Goal: Information Seeking & Learning: Learn about a topic

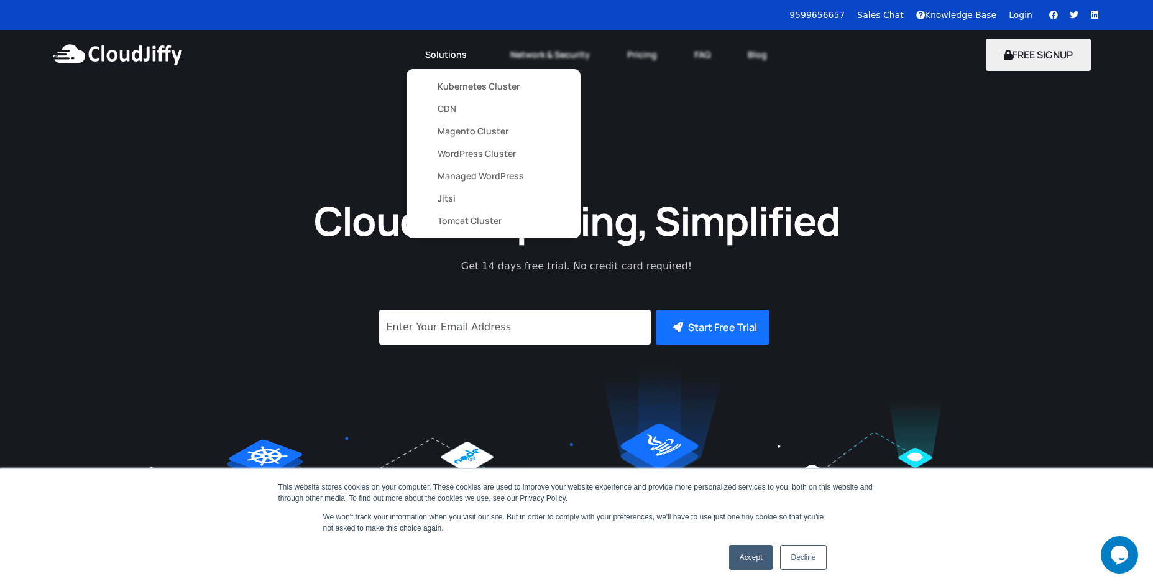
click at [500, 84] on link "Kubernetes Cluster" at bounding box center [494, 86] width 112 height 22
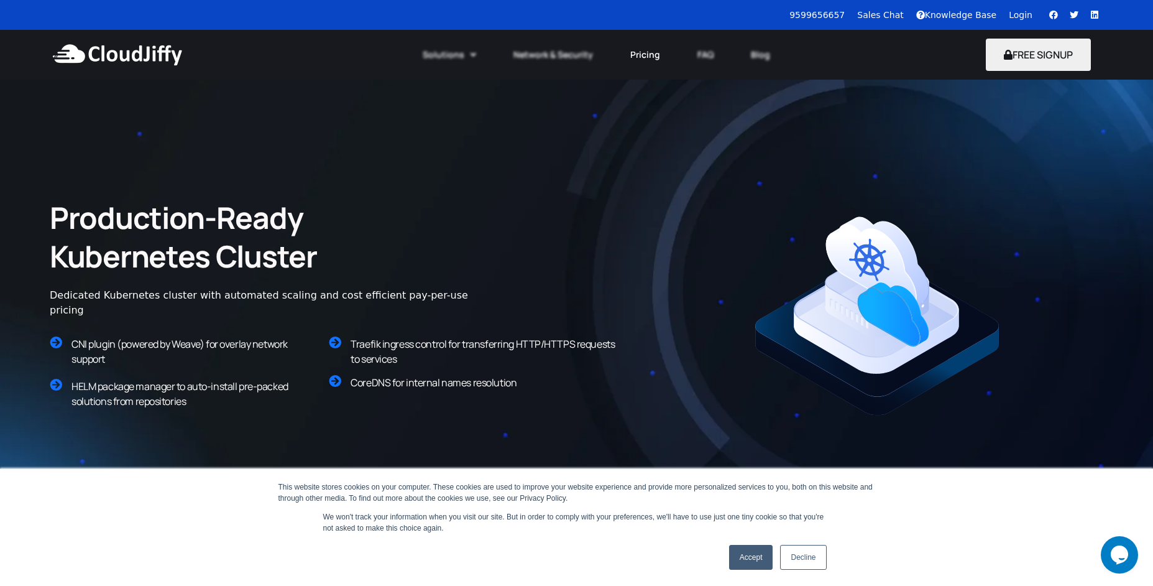
click at [643, 55] on link "Pricing" at bounding box center [645, 54] width 67 height 27
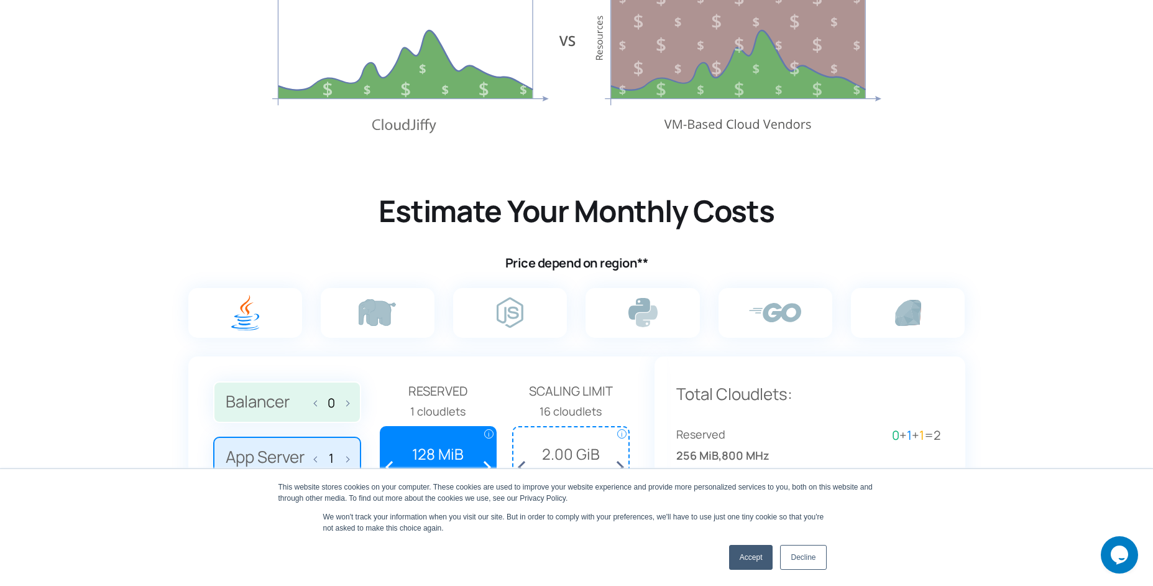
scroll to position [756, 0]
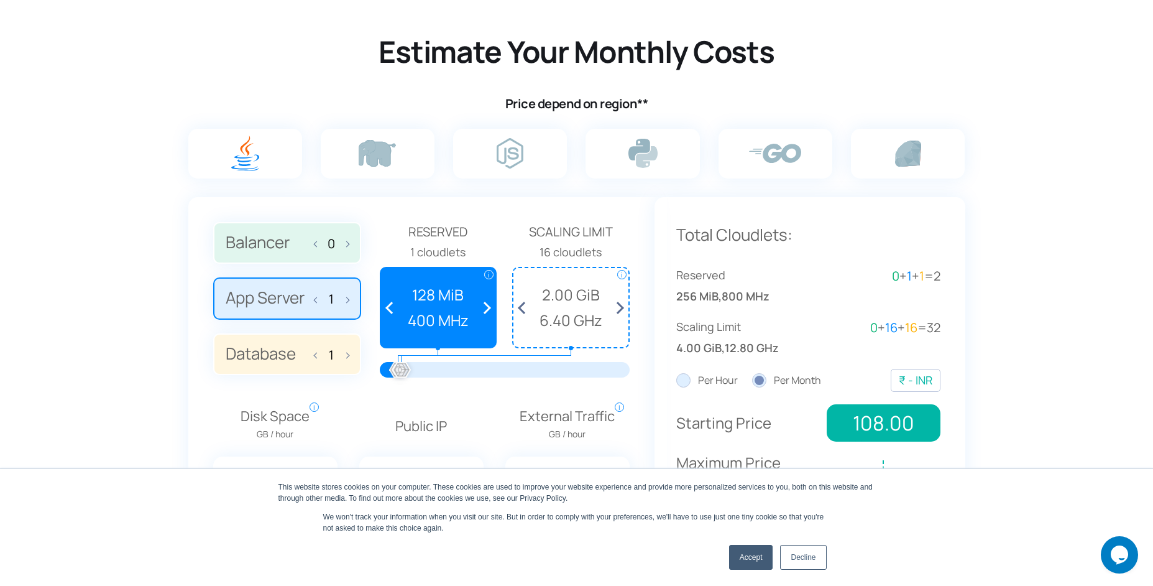
click at [219, 155] on label at bounding box center [245, 154] width 114 height 50
click at [0, 0] on input "radio" at bounding box center [0, 0] width 0 height 0
click at [270, 149] on label at bounding box center [245, 154] width 114 height 50
click at [0, 0] on input "radio" at bounding box center [0, 0] width 0 height 0
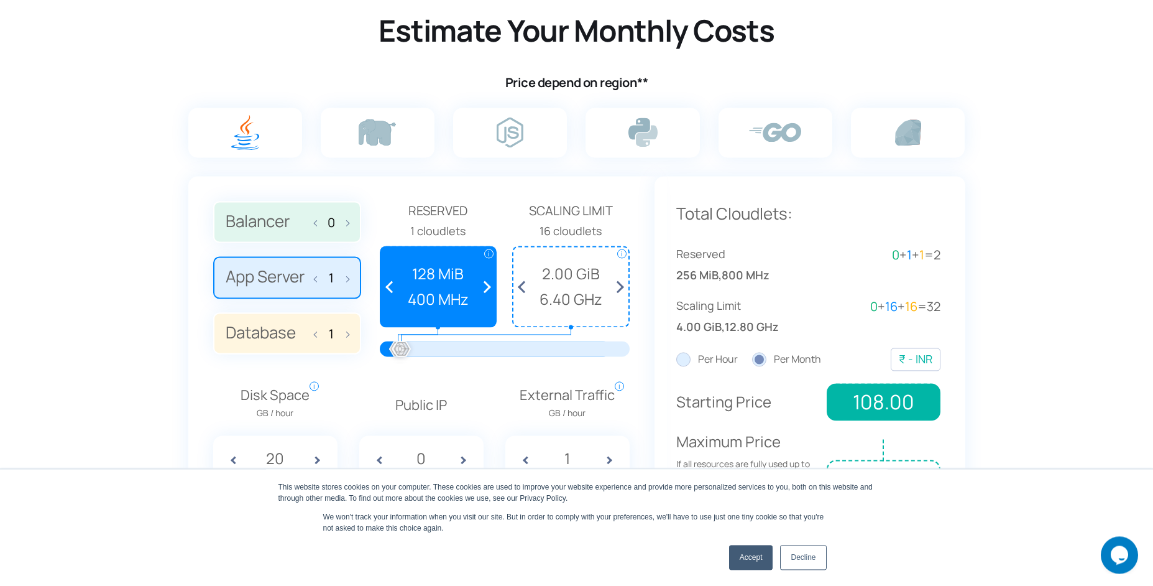
scroll to position [826, 0]
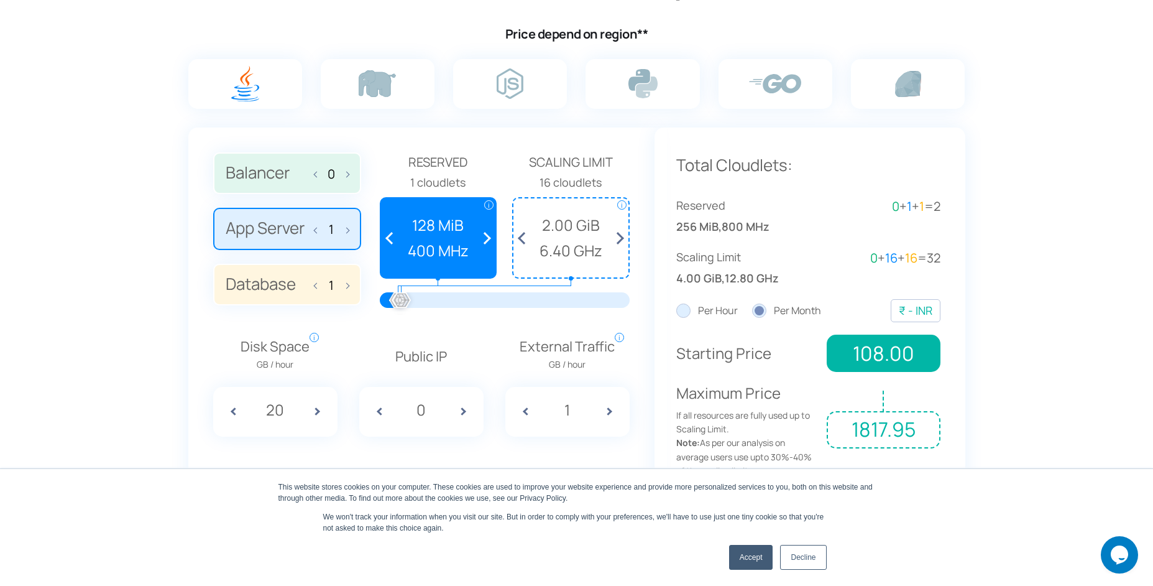
click at [525, 236] on span at bounding box center [524, 237] width 23 height 79
click at [519, 239] on span at bounding box center [524, 237] width 23 height 79
click at [520, 239] on span at bounding box center [524, 237] width 23 height 79
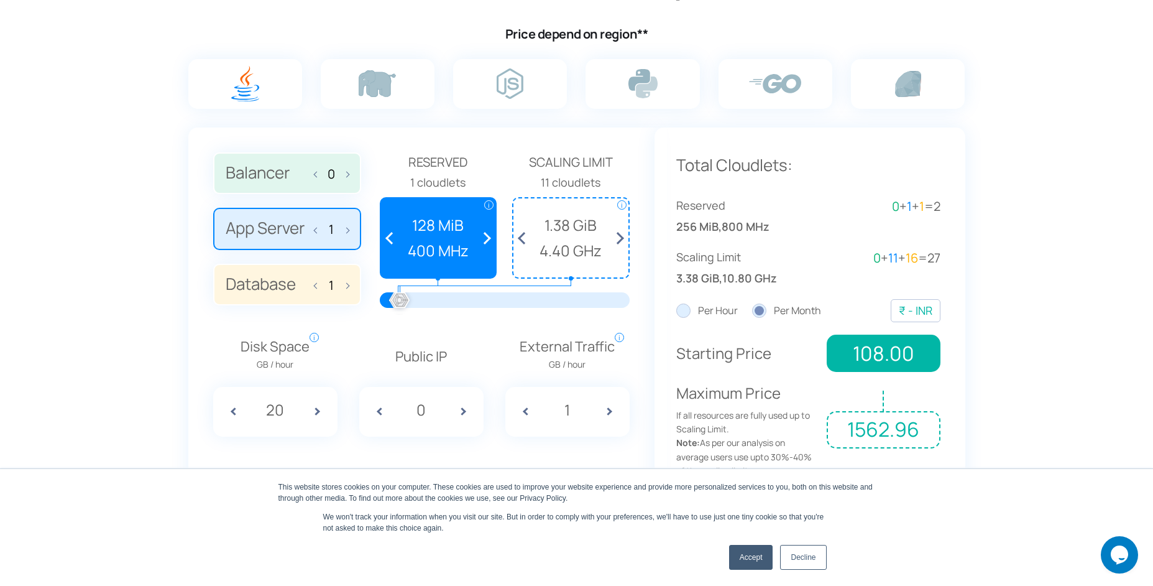
click at [520, 239] on span at bounding box center [524, 237] width 23 height 79
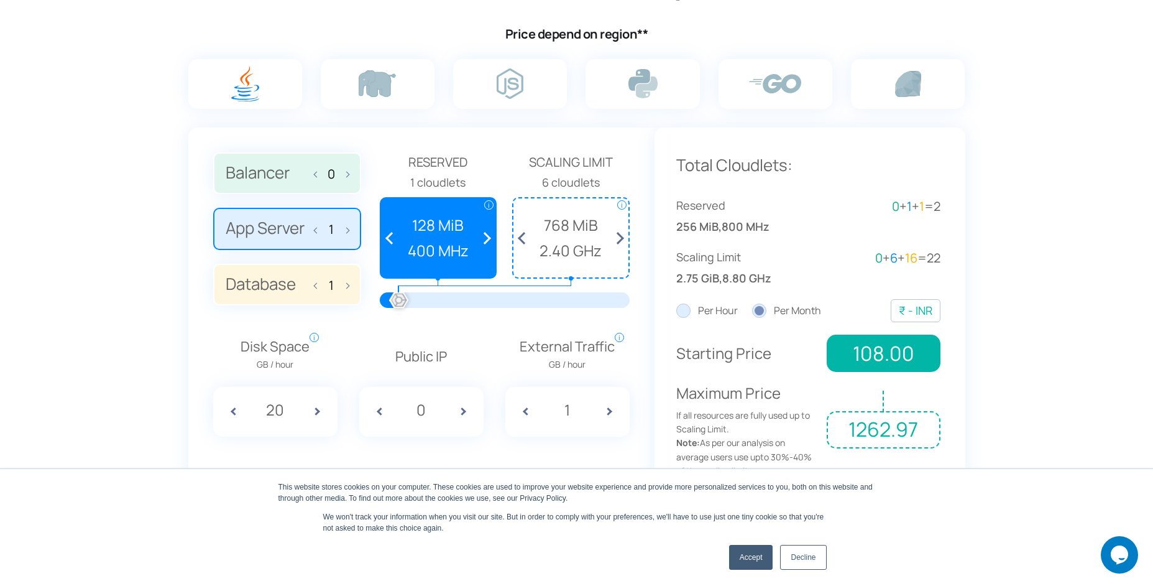
click at [520, 239] on span at bounding box center [524, 237] width 23 height 79
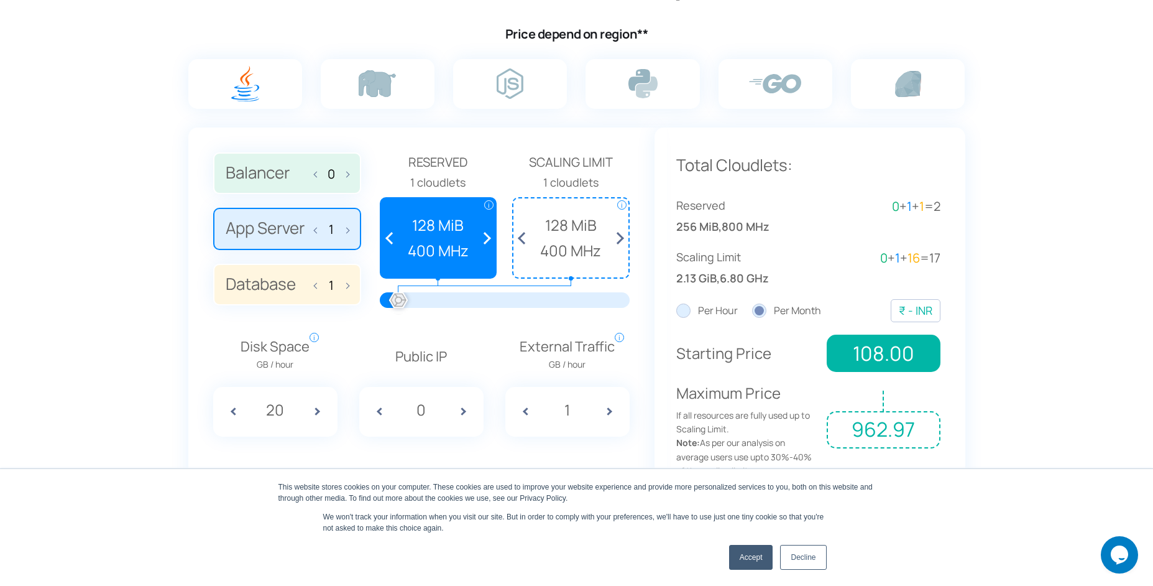
click at [525, 228] on span at bounding box center [524, 237] width 23 height 79
click at [525, 237] on span at bounding box center [524, 237] width 23 height 79
click at [389, 240] on span at bounding box center [392, 237] width 23 height 79
click at [468, 412] on span at bounding box center [468, 412] width 31 height 50
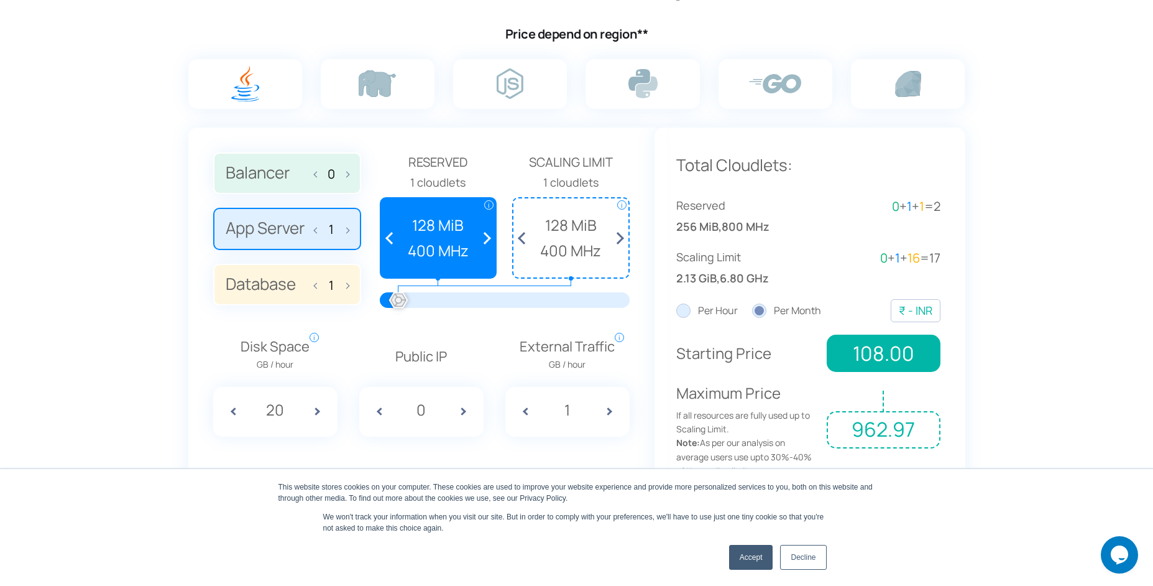
type input "1"
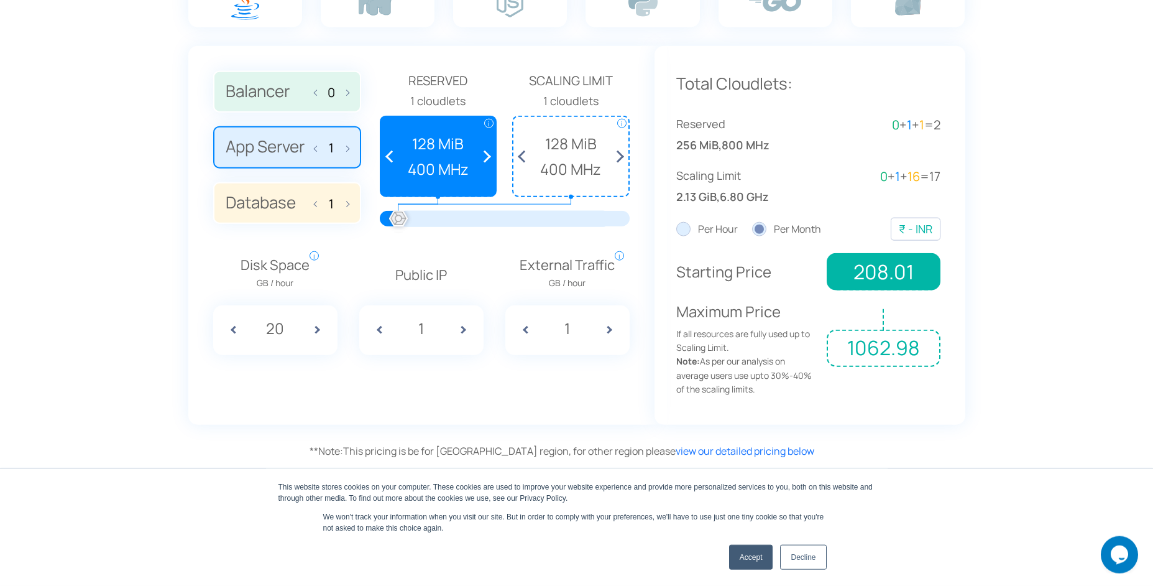
scroll to position [836, 0]
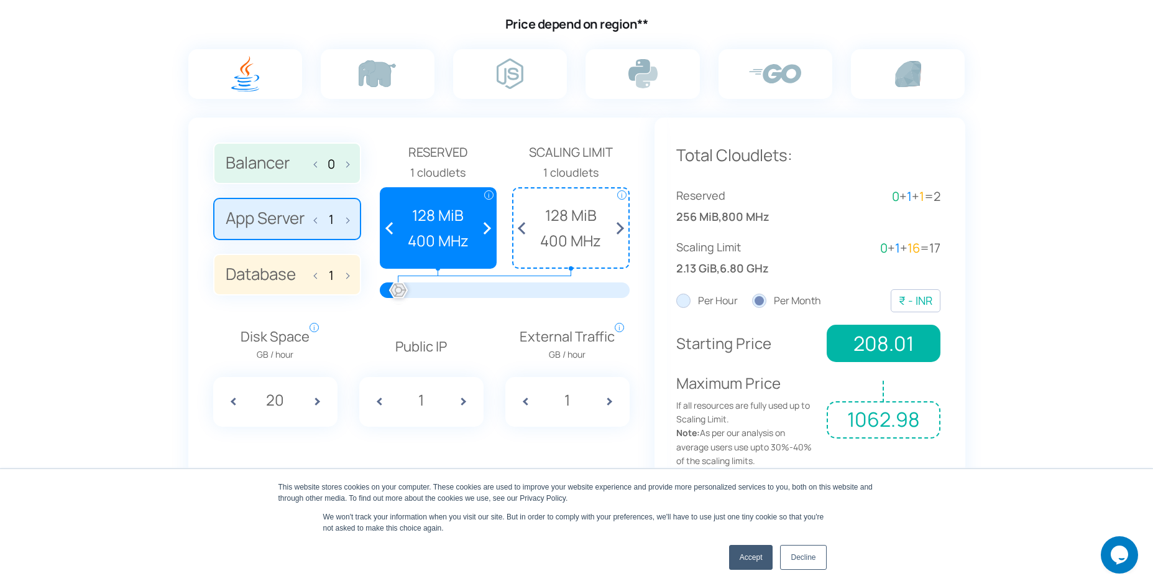
click at [522, 399] on span at bounding box center [520, 402] width 31 height 50
click at [609, 400] on span at bounding box center [614, 402] width 31 height 50
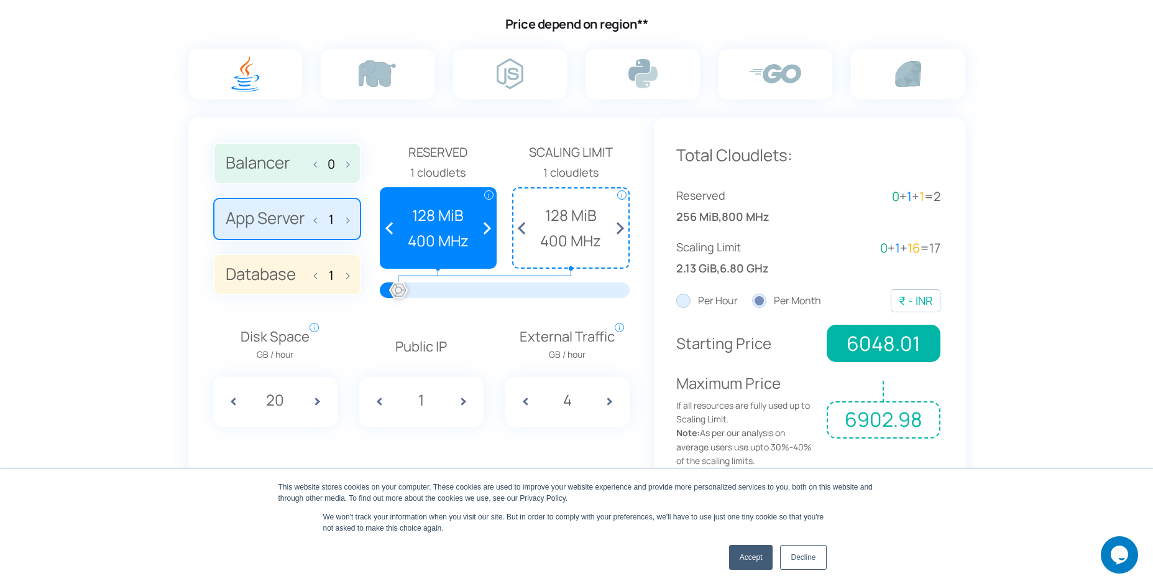
click at [609, 400] on span at bounding box center [614, 402] width 31 height 50
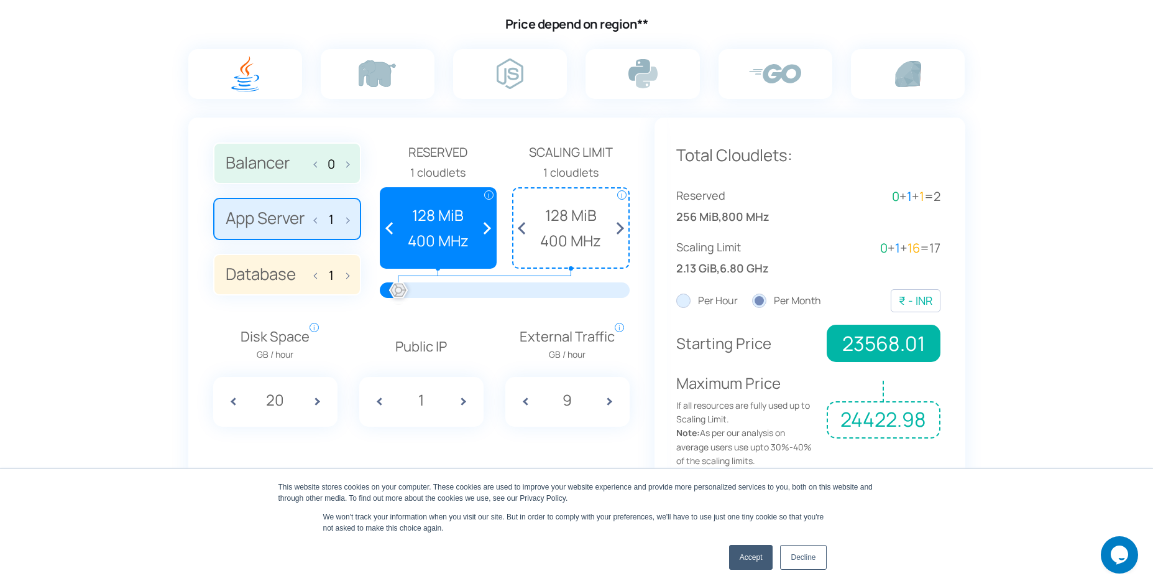
click at [609, 400] on span at bounding box center [614, 402] width 31 height 50
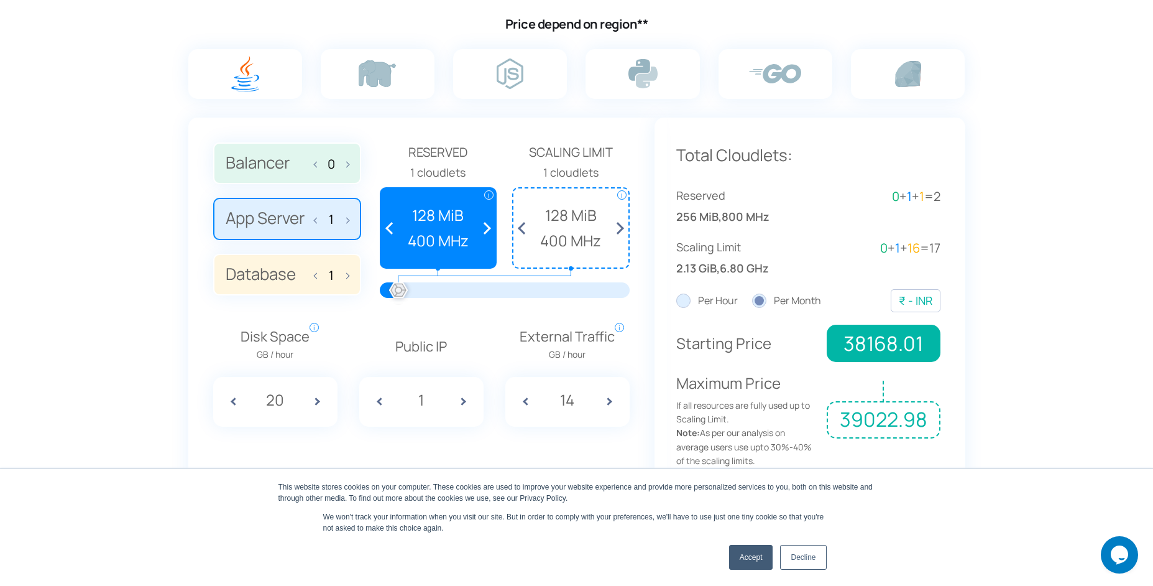
click at [609, 400] on span at bounding box center [614, 402] width 31 height 50
click at [609, 399] on span at bounding box center [614, 402] width 31 height 50
type input "18"
